Goal: Transaction & Acquisition: Subscribe to service/newsletter

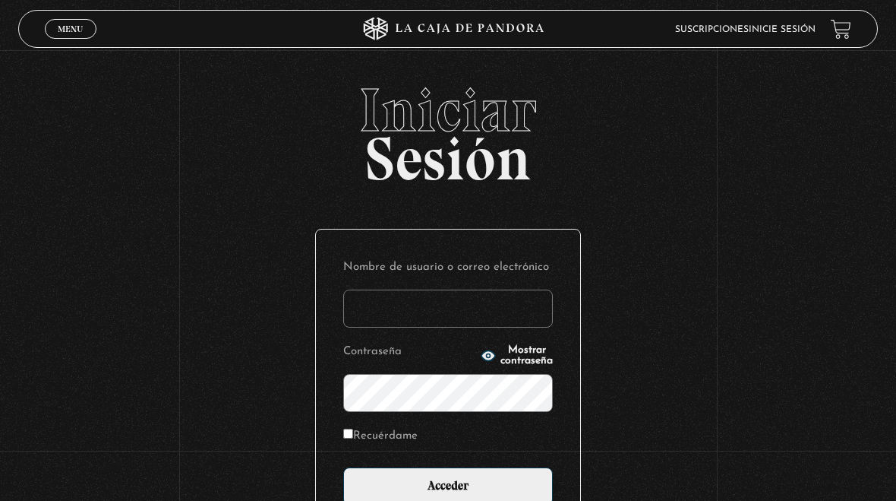
type input "meyro04@hotmail.com"
click at [448, 496] on input "Acceder" at bounding box center [448, 486] width 210 height 38
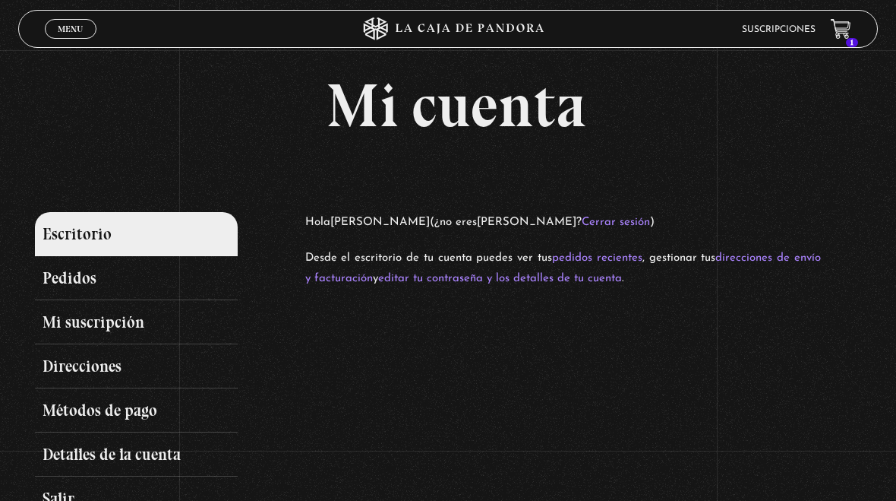
click at [124, 323] on link "Mi suscripción" at bounding box center [136, 322] width 202 height 44
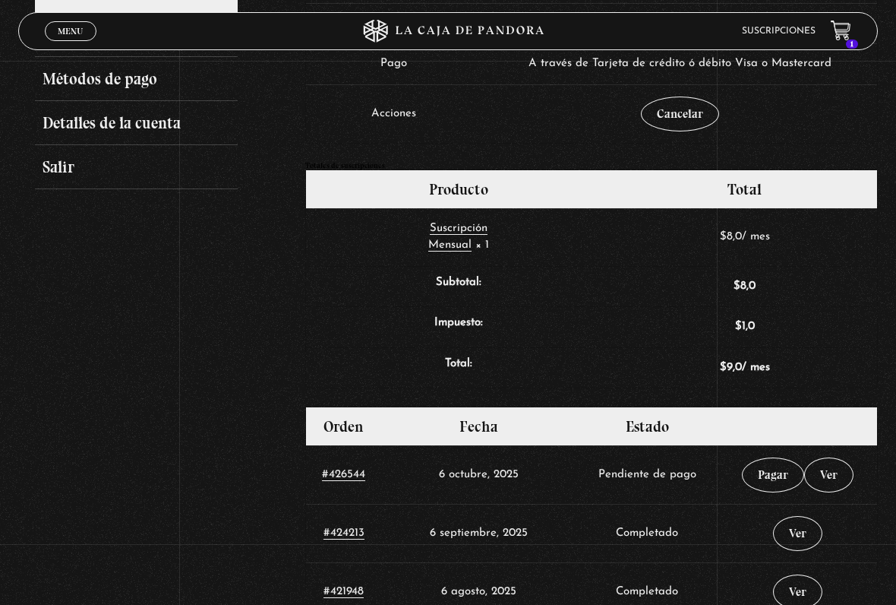
scroll to position [347, 0]
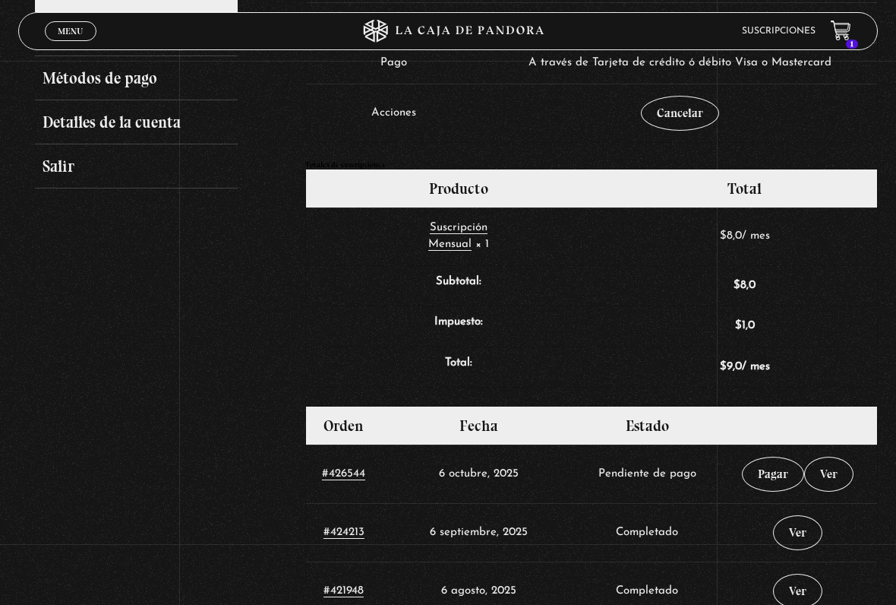
click at [773, 467] on link "Pagar" at bounding box center [773, 474] width 62 height 35
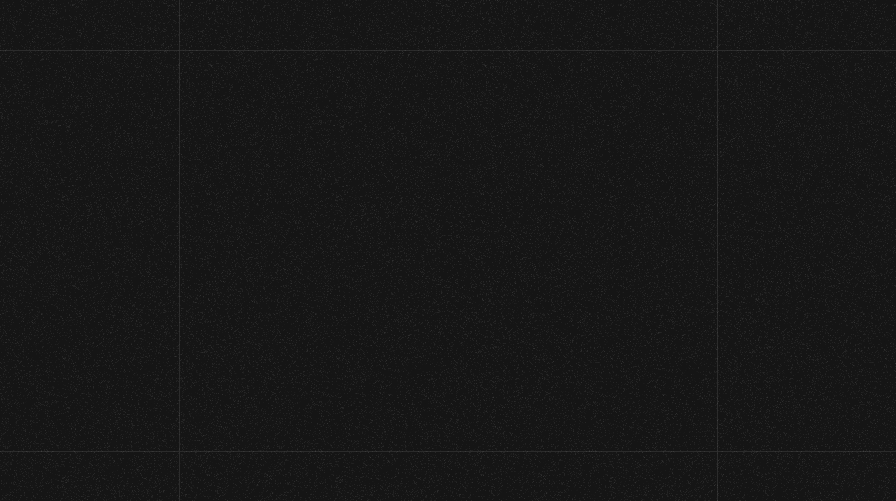
select select "CR-SJ"
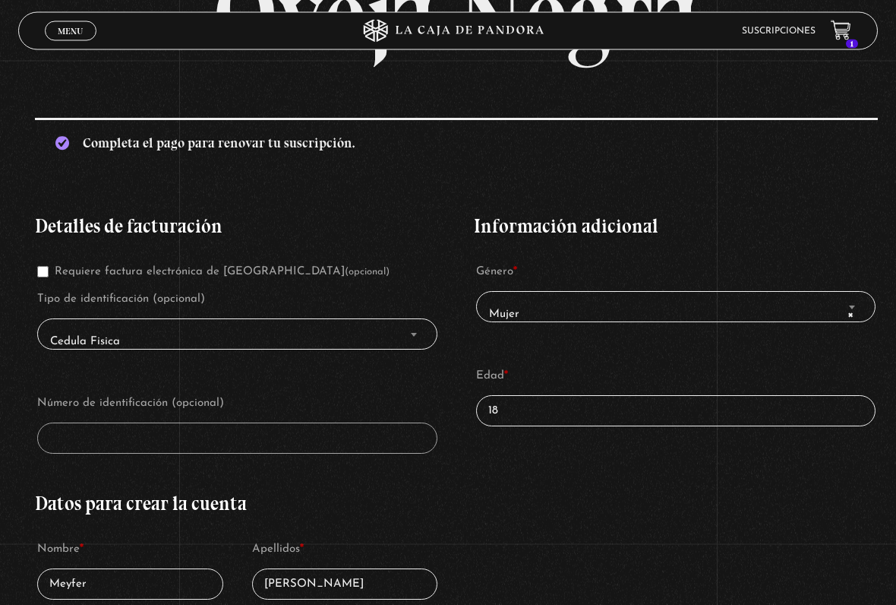
scroll to position [182, 0]
click at [253, 336] on span "Cedula Fisica" at bounding box center [237, 341] width 387 height 33
click at [414, 331] on span "Finalizar compra" at bounding box center [413, 334] width 15 height 20
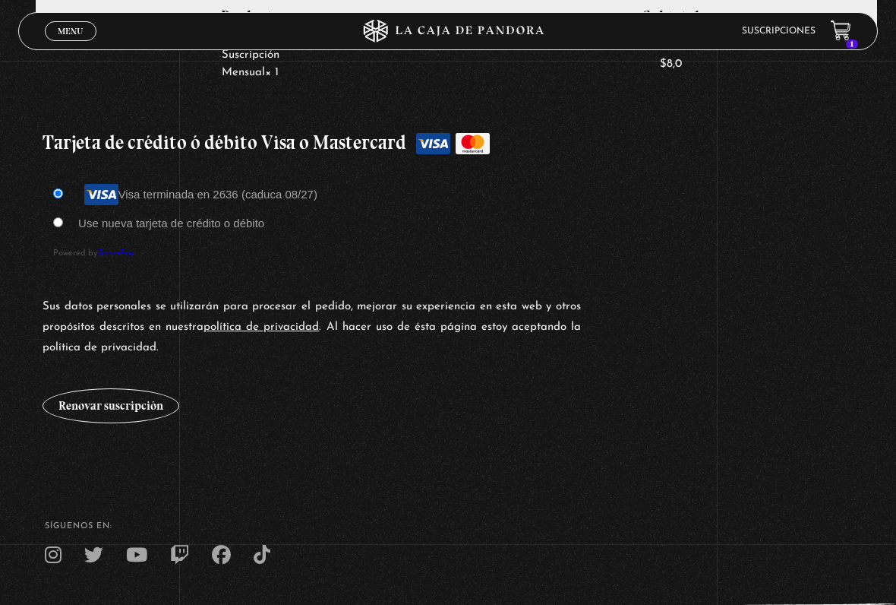
scroll to position [1251, 0]
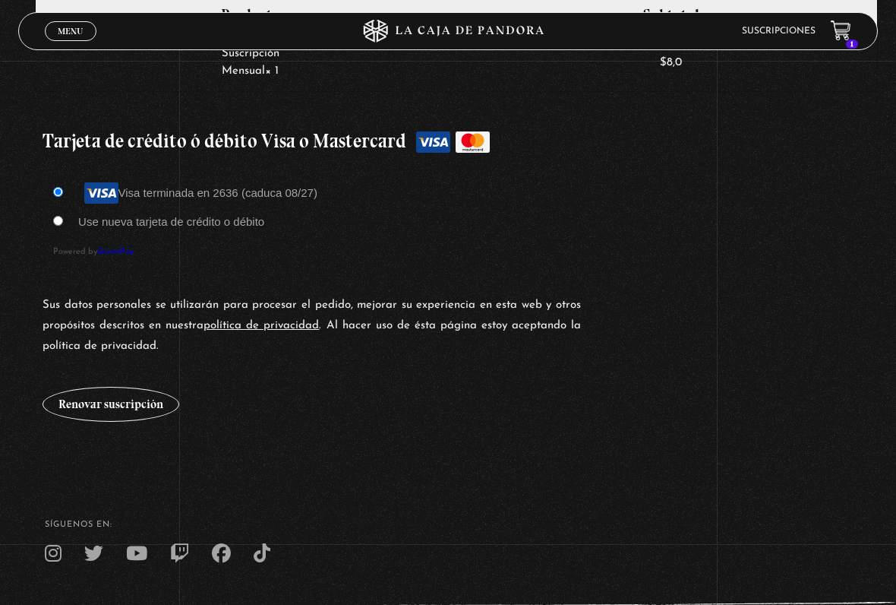
click at [120, 406] on button "Renovar suscripción" at bounding box center [111, 404] width 137 height 35
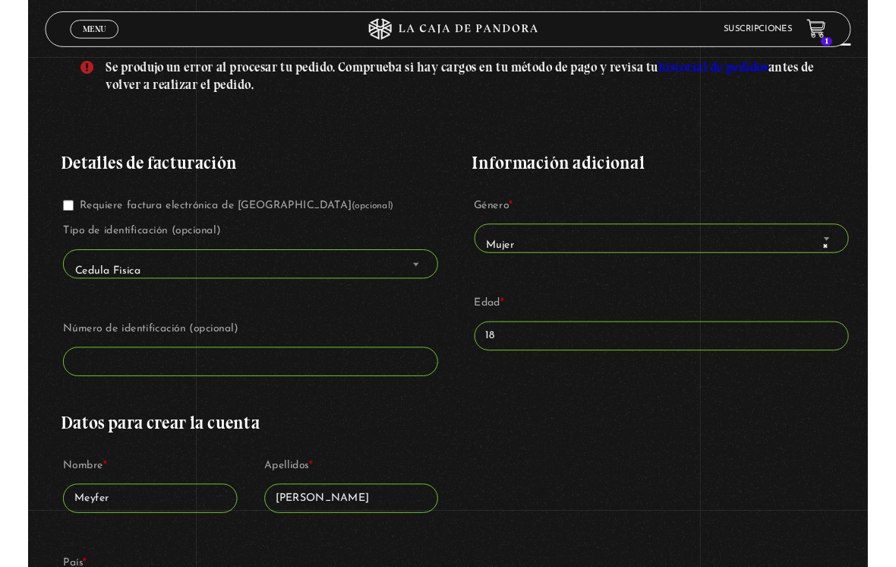
scroll to position [224, 0]
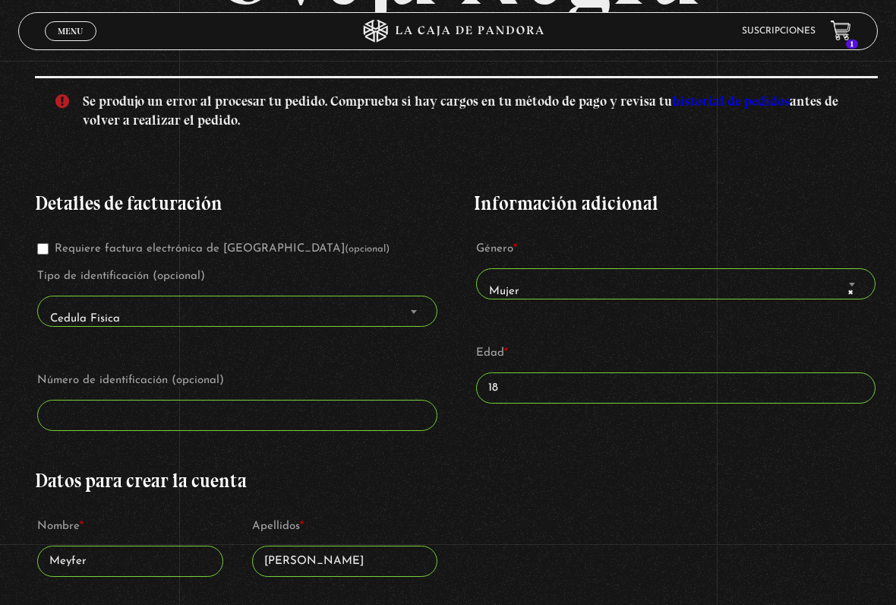
click at [48, 245] on input "Requiere factura electrónica de Costa Rica (opcional)" at bounding box center [42, 248] width 11 height 11
checkbox input "true"
click at [201, 415] on input "Número de identificación *" at bounding box center [237, 415] width 400 height 31
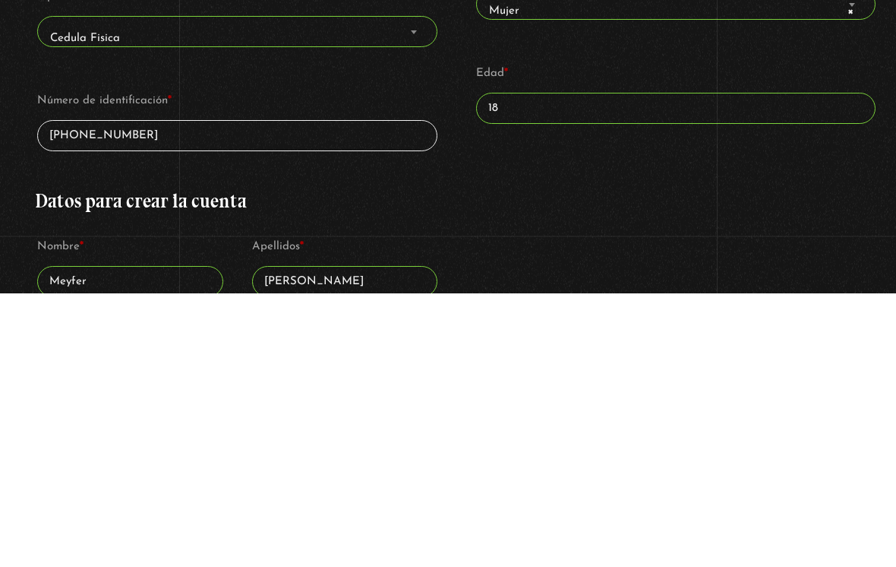
type input "1-1488-0120"
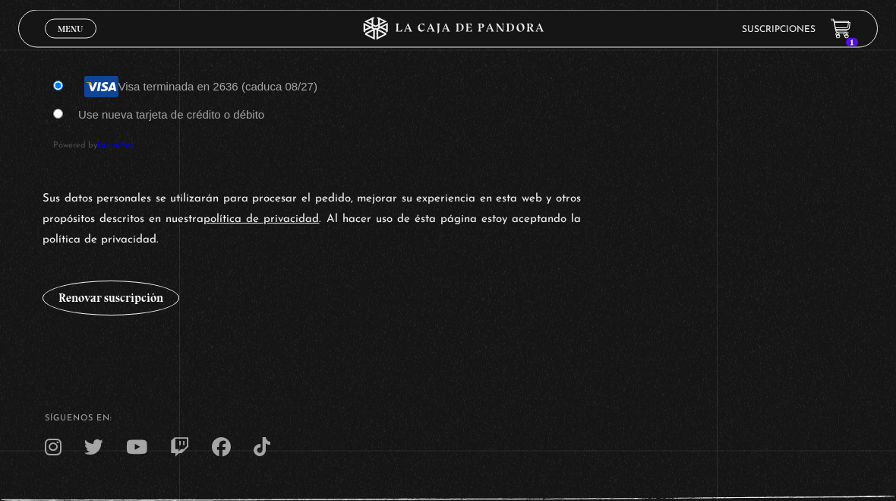
scroll to position [1458, 0]
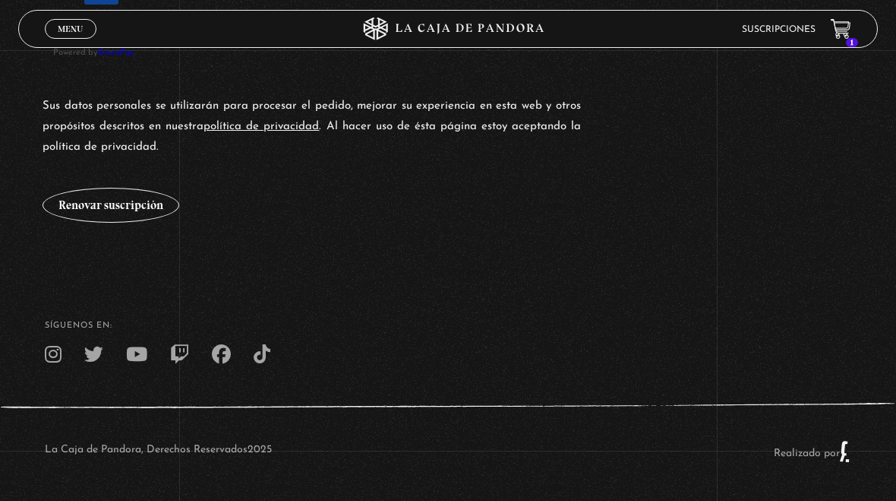
click at [137, 205] on button "Renovar suscripción" at bounding box center [111, 205] width 137 height 35
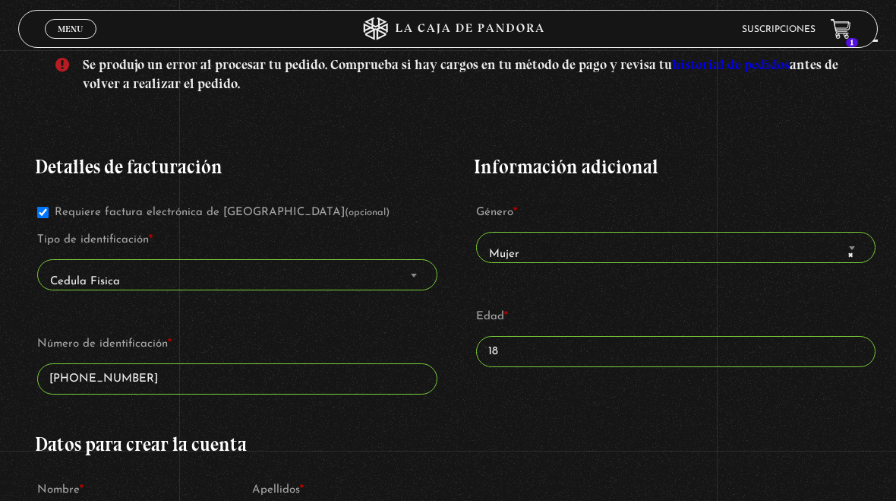
scroll to position [208, 0]
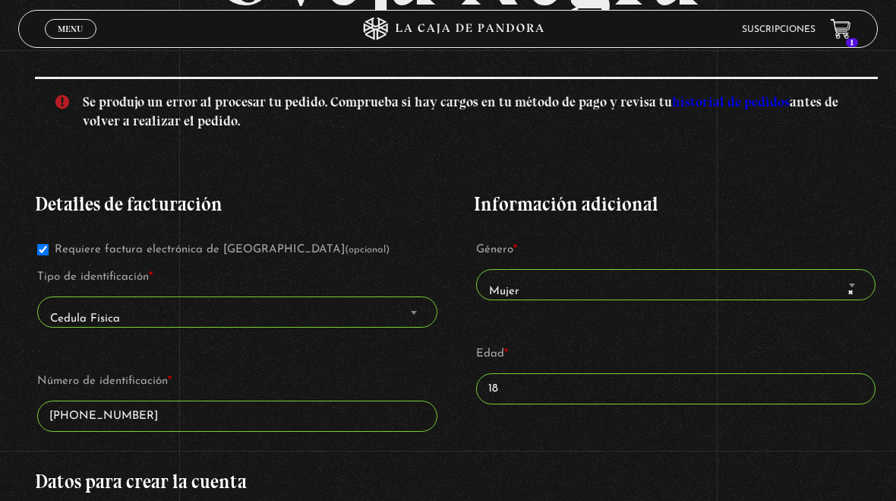
click at [730, 100] on link "historial de pedidos" at bounding box center [731, 101] width 118 height 17
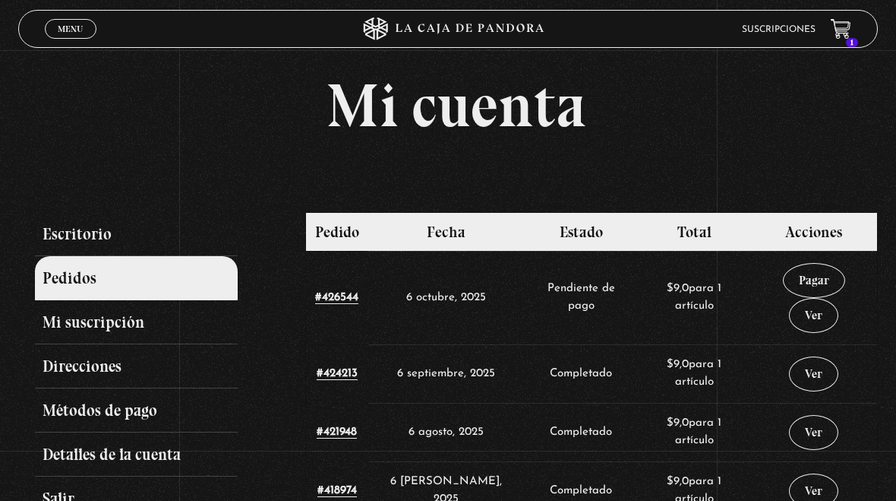
click at [801, 292] on link "Pagar" at bounding box center [814, 280] width 62 height 35
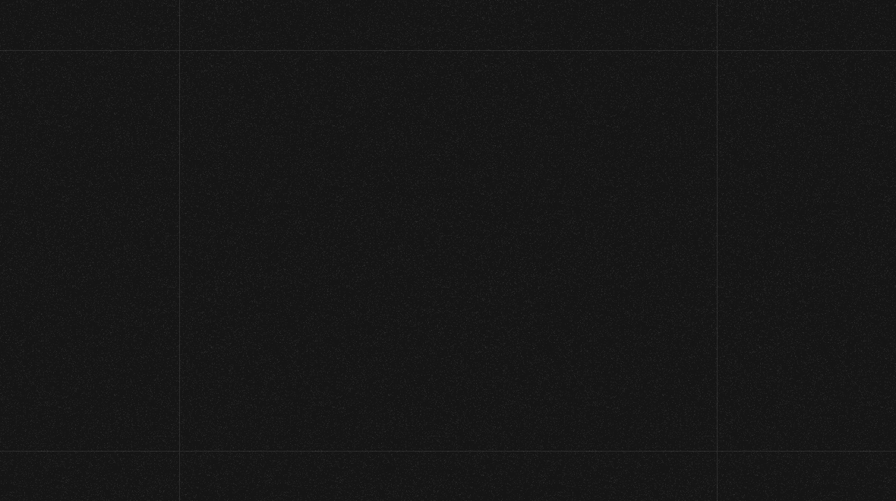
select select "[PERSON_NAME]"
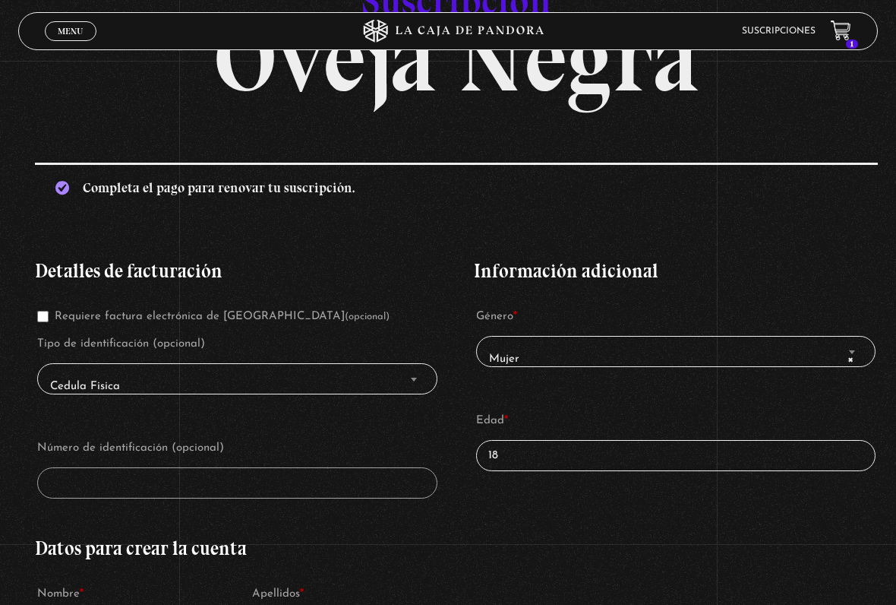
scroll to position [134, 0]
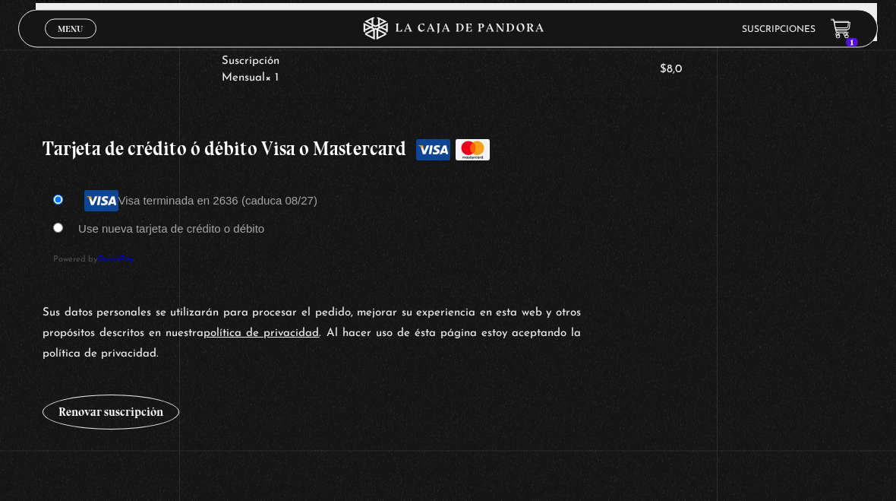
click at [72, 225] on li "Use nueva tarjeta de crédito o débito" at bounding box center [456, 229] width 807 height 23
click at [62, 232] on input "Use nueva tarjeta de crédito o débito" at bounding box center [58, 228] width 10 height 10
radio input "true"
click at [74, 196] on li "Visa terminada en 2636 (caduca 08/27)" at bounding box center [456, 199] width 807 height 23
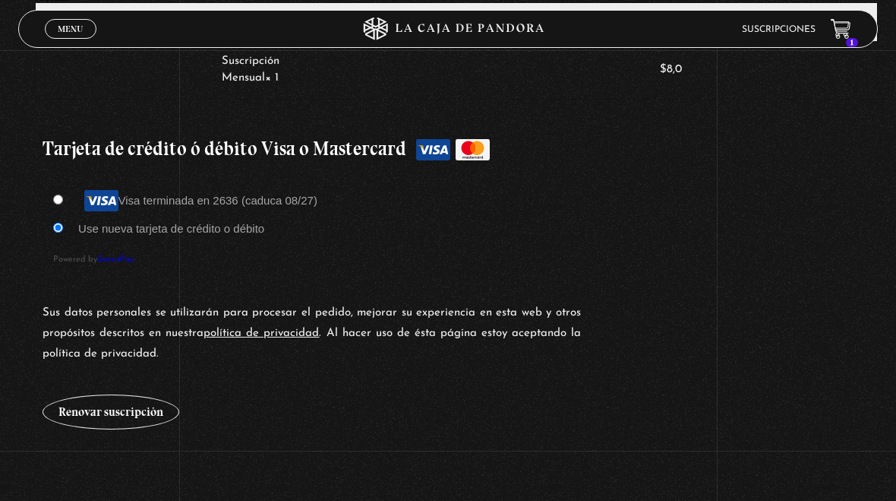
click at [63, 203] on input "Visa terminada en 2636 (caduca 08/27)" at bounding box center [58, 199] width 10 height 10
radio input "true"
click at [114, 406] on button "Renovar suscripción" at bounding box center [111, 411] width 137 height 35
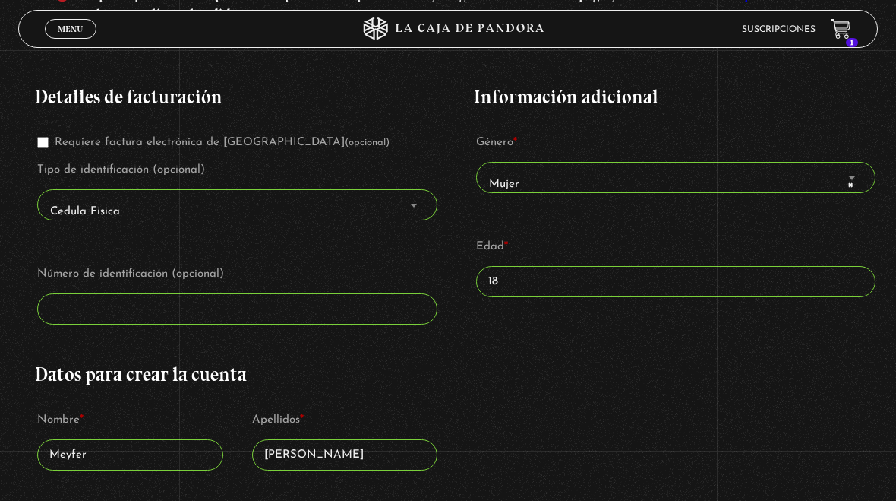
scroll to position [208, 0]
